Goal: Task Accomplishment & Management: Manage account settings

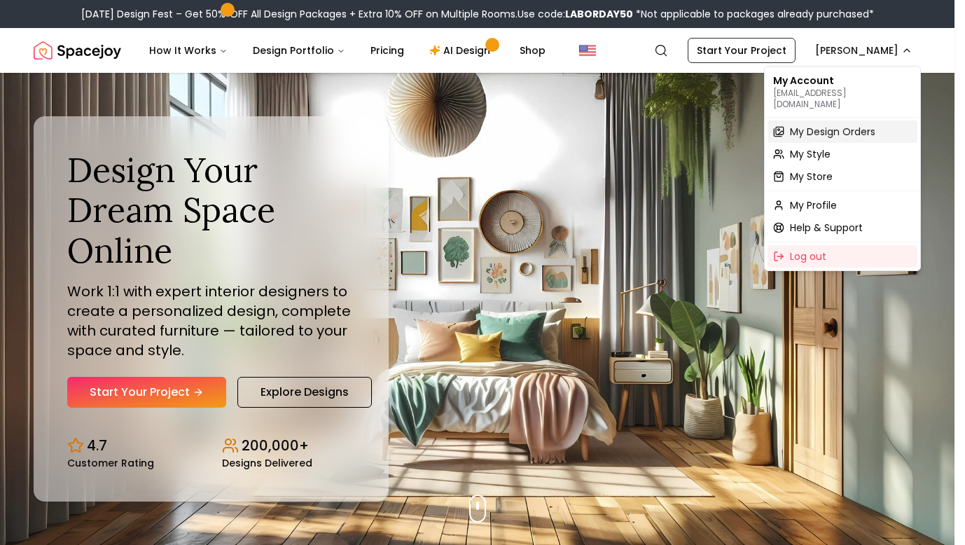
click at [826, 125] on span "My Design Orders" at bounding box center [832, 132] width 85 height 14
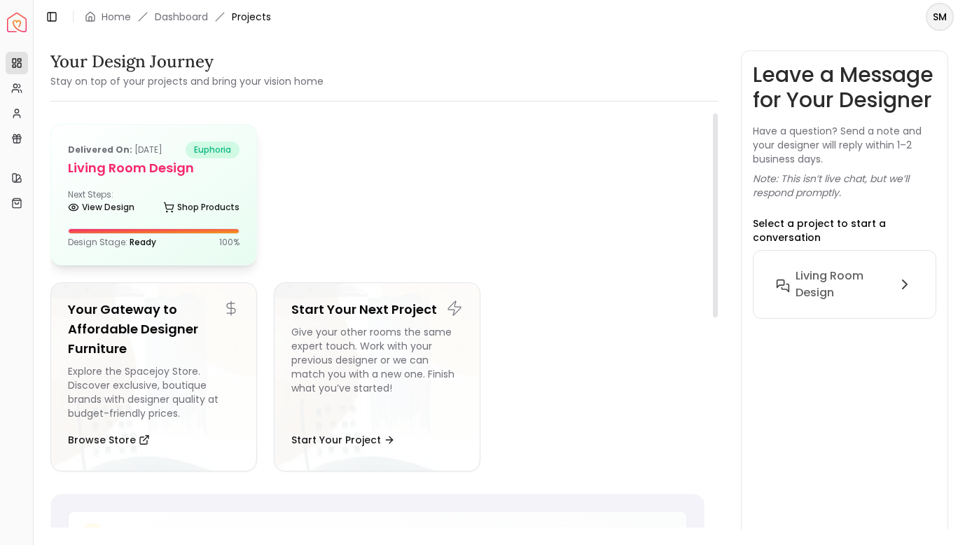
click at [118, 176] on h5 "Living Room design" at bounding box center [154, 168] width 172 height 20
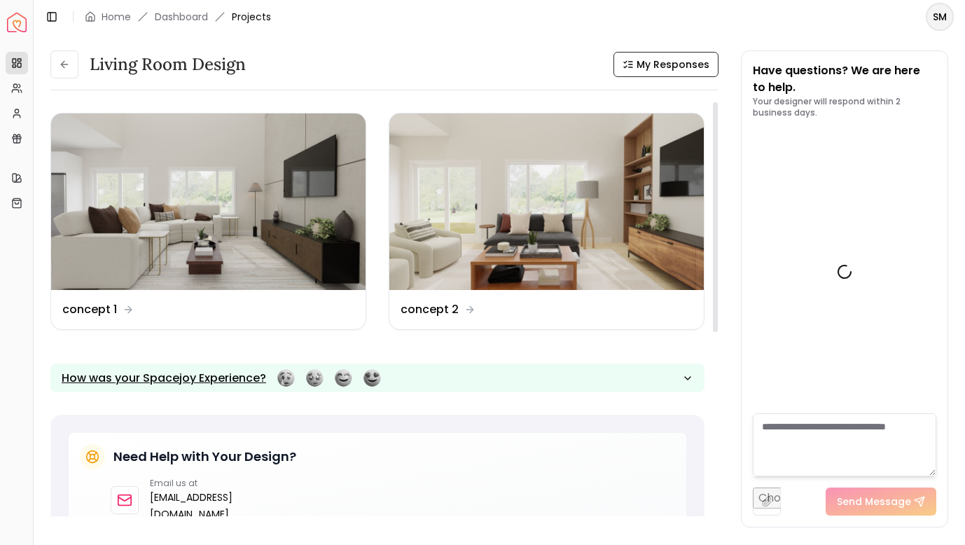
scroll to position [1058, 0]
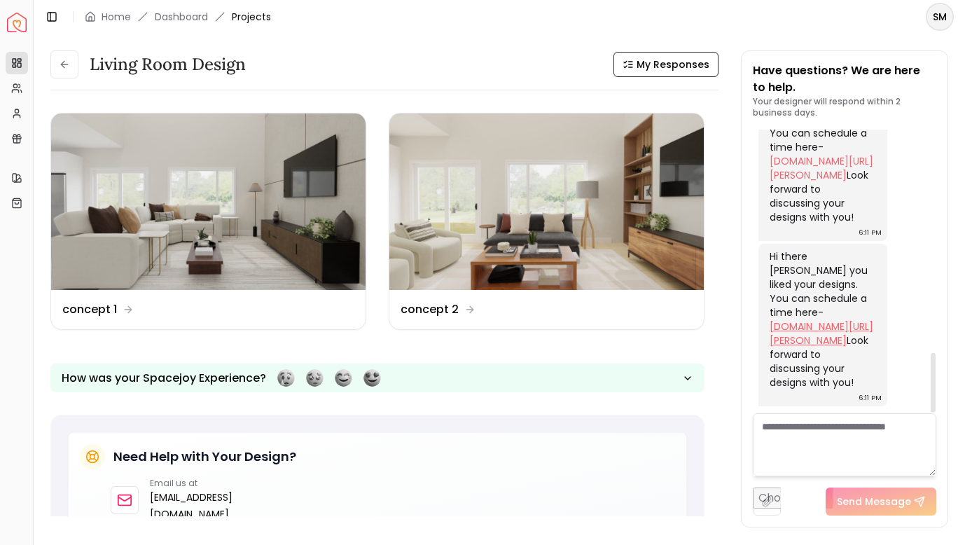
click at [808, 329] on link "[DOMAIN_NAME][URL][PERSON_NAME]" at bounding box center [821, 333] width 104 height 28
click at [797, 328] on link "[DOMAIN_NAME][URL][PERSON_NAME]" at bounding box center [821, 333] width 104 height 28
click at [634, 161] on img at bounding box center [546, 201] width 314 height 176
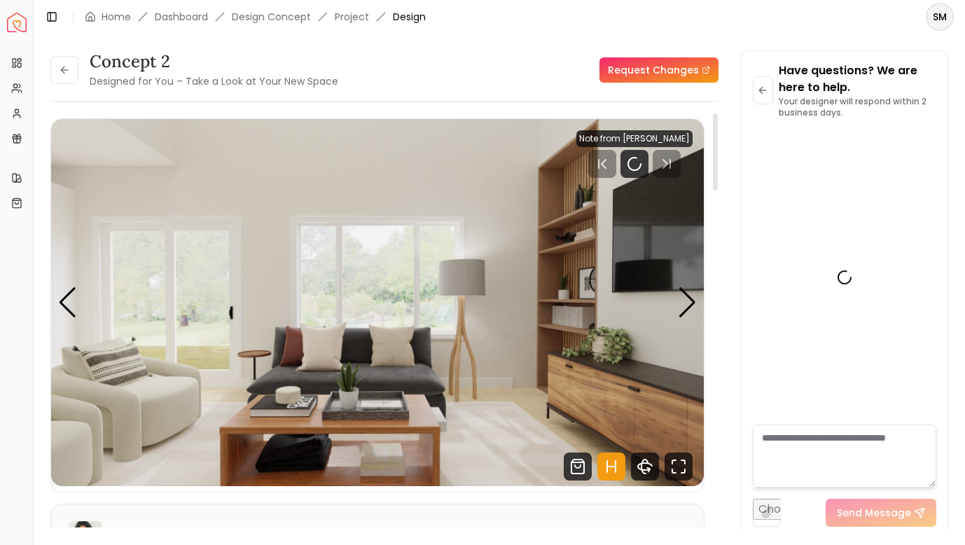
scroll to position [1047, 0]
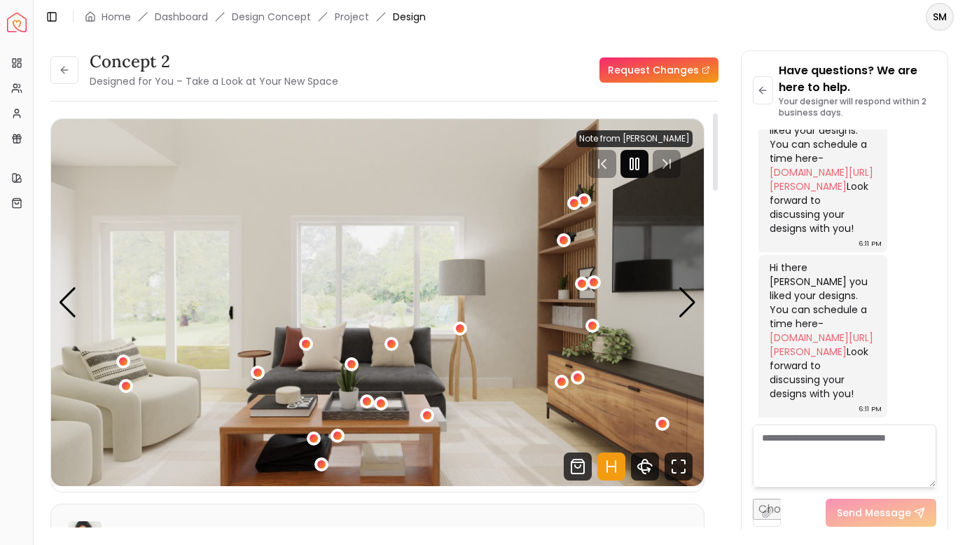
click at [638, 164] on rect "Pause" at bounding box center [637, 163] width 3 height 11
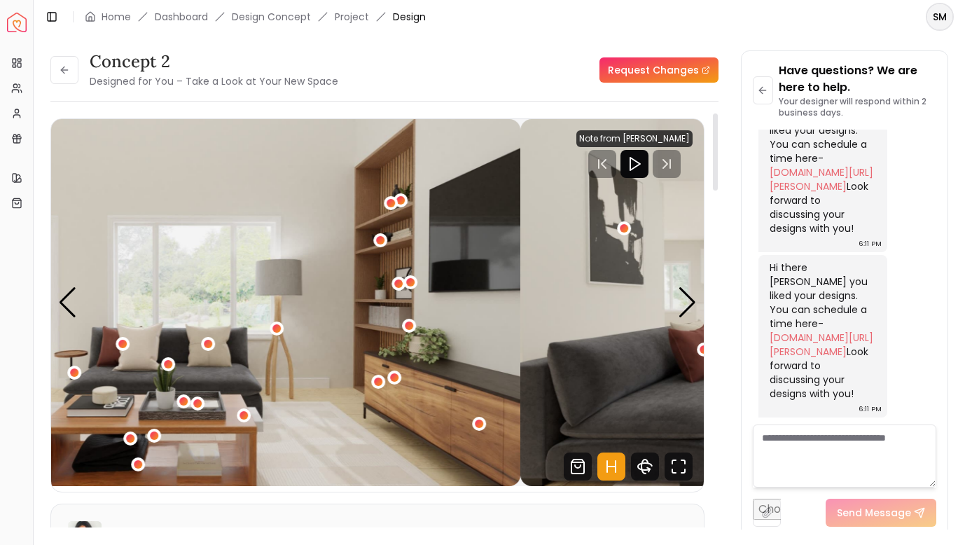
click at [159, 256] on img "1 / 5" at bounding box center [194, 302] width 653 height 367
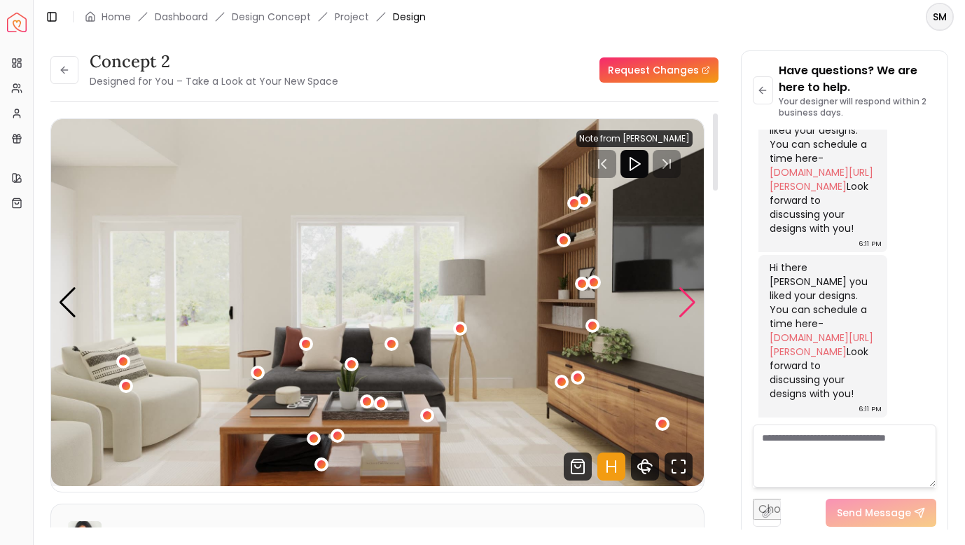
click at [696, 299] on div "Next slide" at bounding box center [687, 302] width 19 height 31
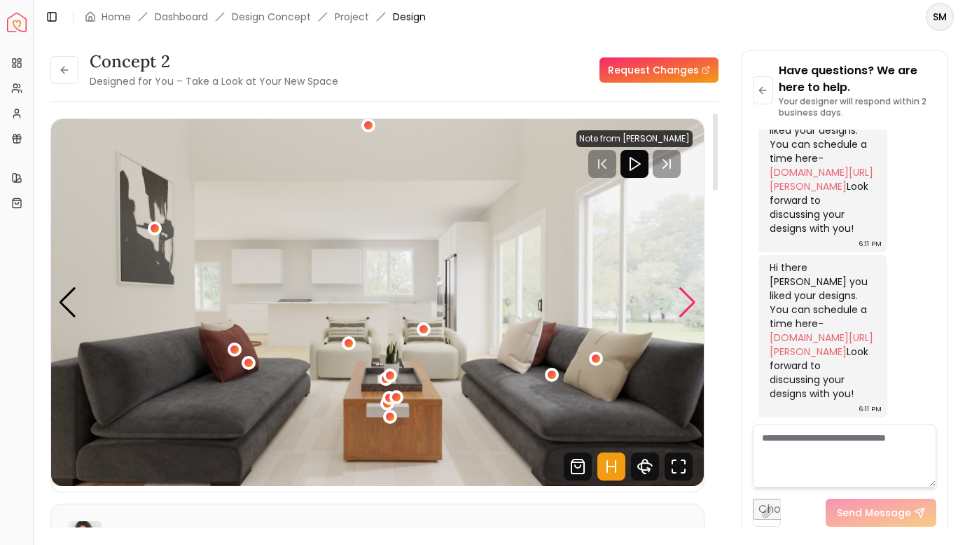
click at [696, 299] on div "Next slide" at bounding box center [687, 302] width 19 height 31
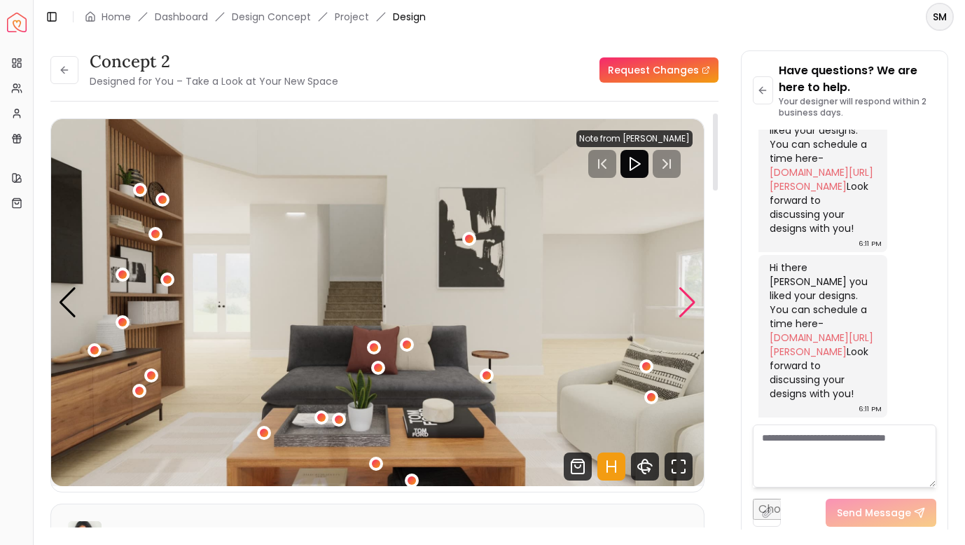
click at [696, 299] on div "Next slide" at bounding box center [687, 302] width 19 height 31
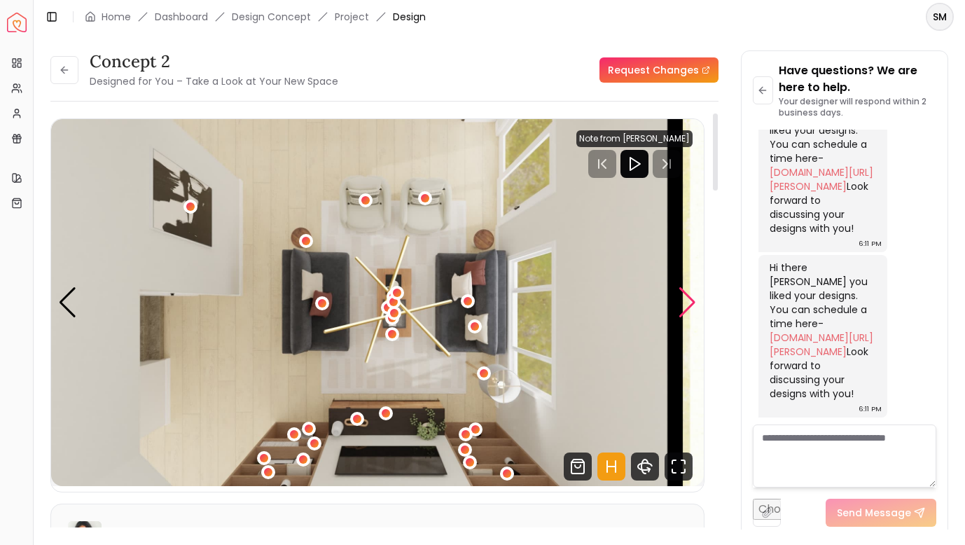
click at [696, 299] on div "Next slide" at bounding box center [687, 302] width 19 height 31
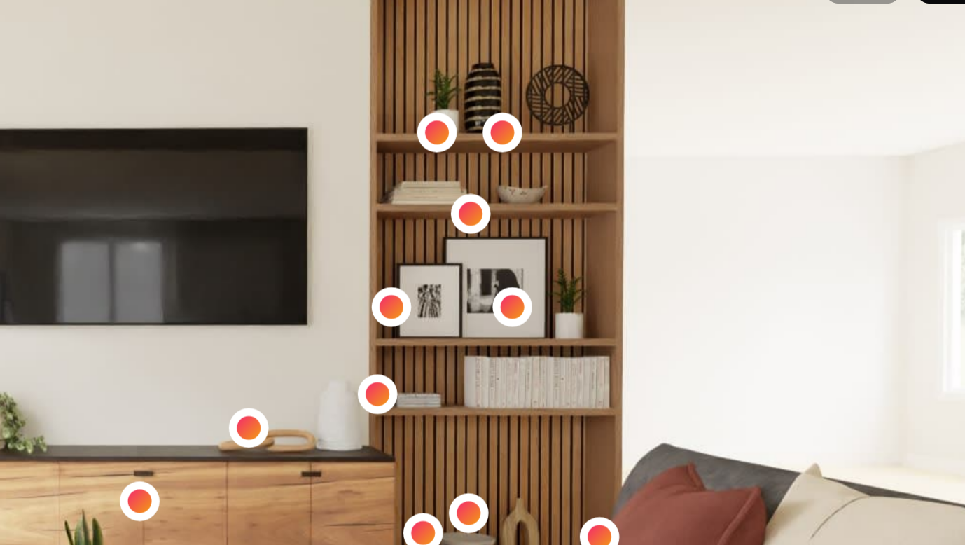
click at [419, 194] on img "5 / 5" at bounding box center [337, 302] width 653 height 367
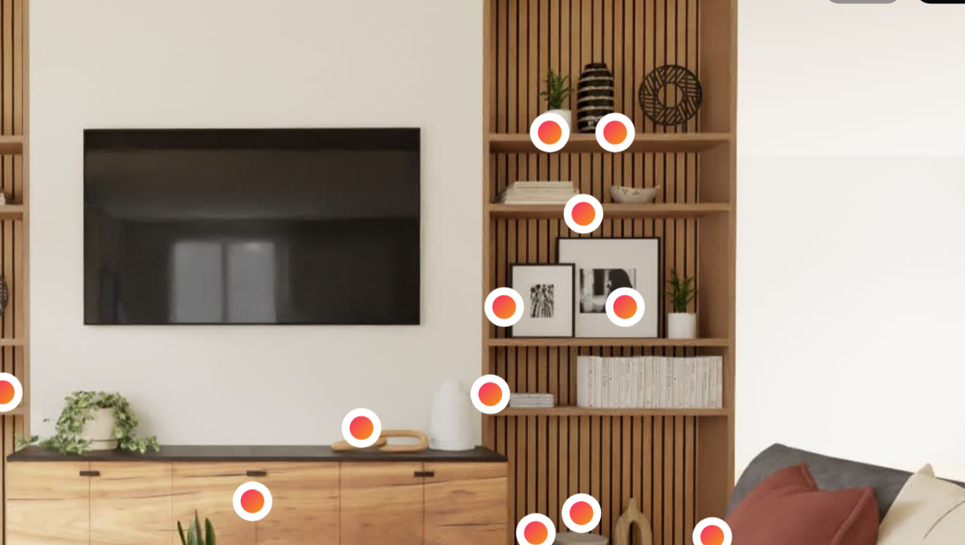
click at [569, 195] on img "5 / 5" at bounding box center [377, 302] width 653 height 367
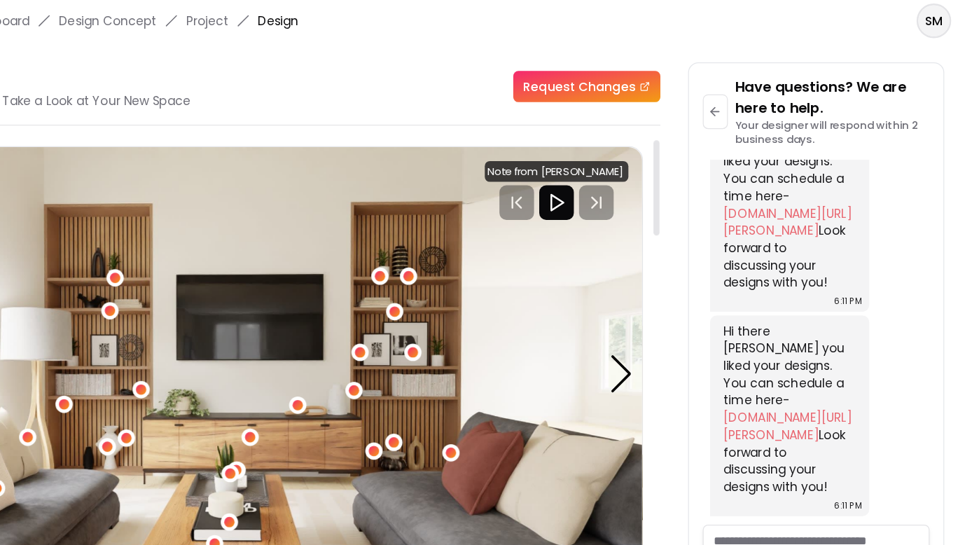
scroll to position [0, 0]
